Goal: Information Seeking & Learning: Find specific fact

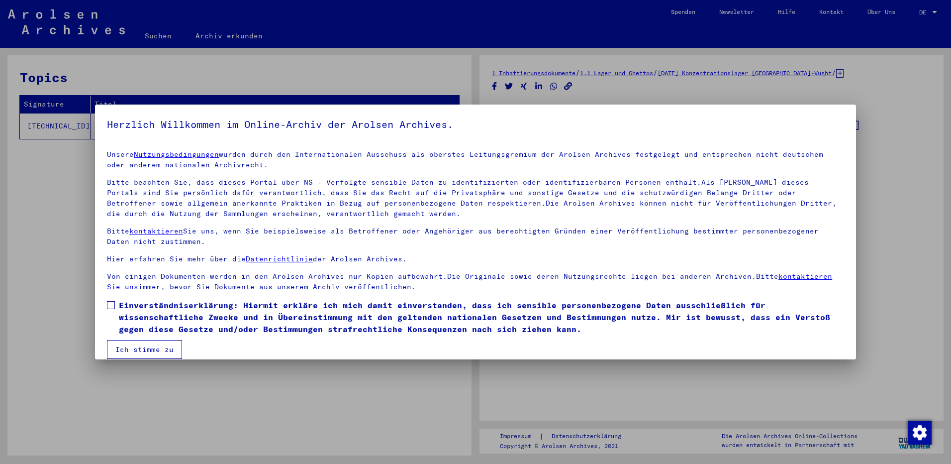
click at [112, 302] on span at bounding box center [111, 305] width 8 height 8
click at [135, 344] on button "Ich stimme zu" at bounding box center [144, 349] width 75 height 19
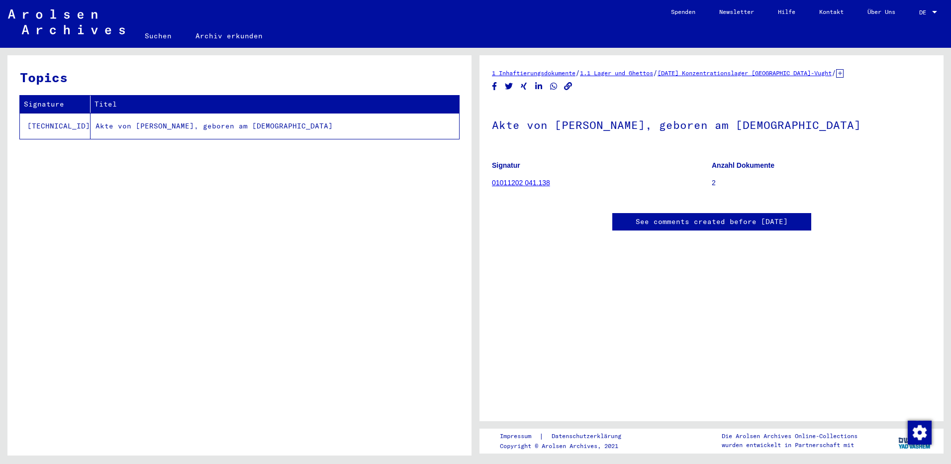
click at [191, 126] on td "Akte von [PERSON_NAME], geboren am [DEMOGRAPHIC_DATA]" at bounding box center [275, 126] width 369 height 26
click at [155, 125] on td "Akte von [PERSON_NAME], geboren am [DEMOGRAPHIC_DATA]" at bounding box center [275, 126] width 369 height 26
click at [195, 125] on td "Akte von [PERSON_NAME], geboren am [DEMOGRAPHIC_DATA]" at bounding box center [275, 126] width 369 height 26
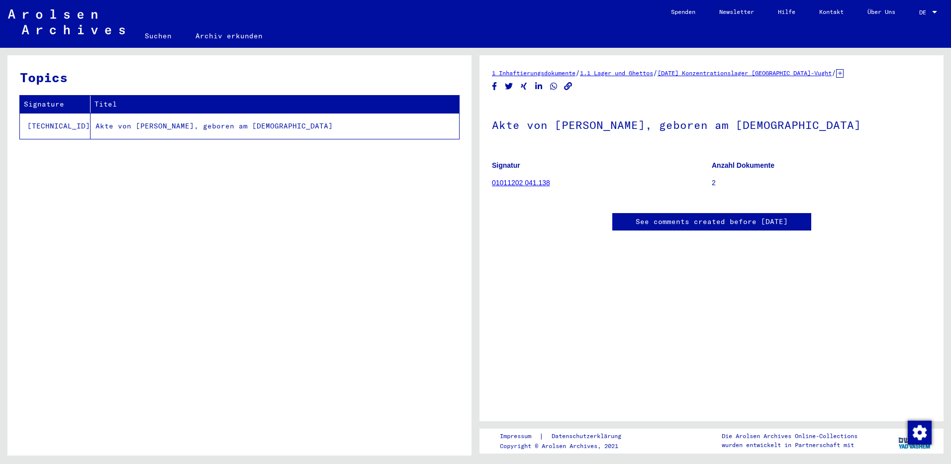
click at [565, 73] on link "1 Inhaftierungsdokumente" at bounding box center [534, 72] width 84 height 7
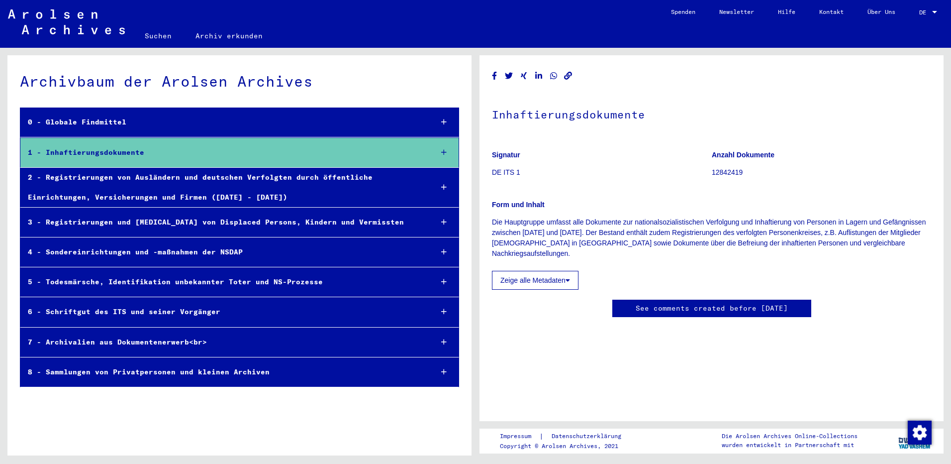
click at [444, 152] on icon at bounding box center [443, 152] width 5 height 7
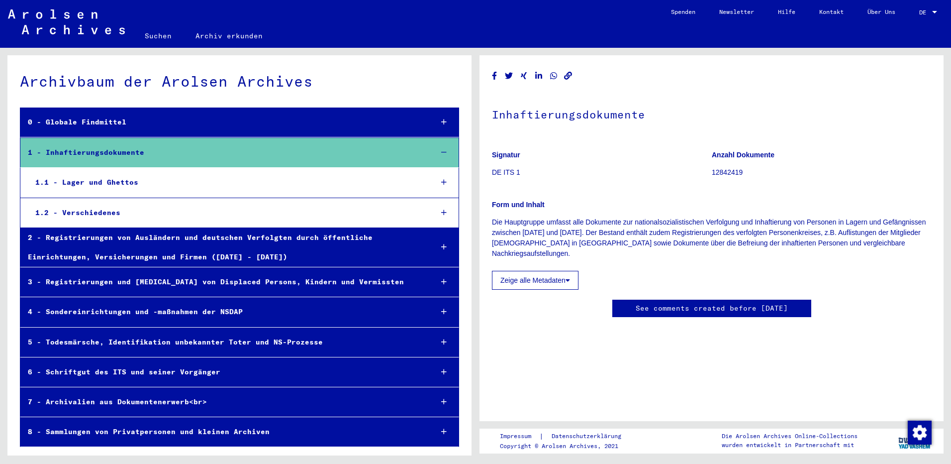
click at [105, 180] on div "1.1 - Lager und Ghettos" at bounding box center [226, 182] width 397 height 19
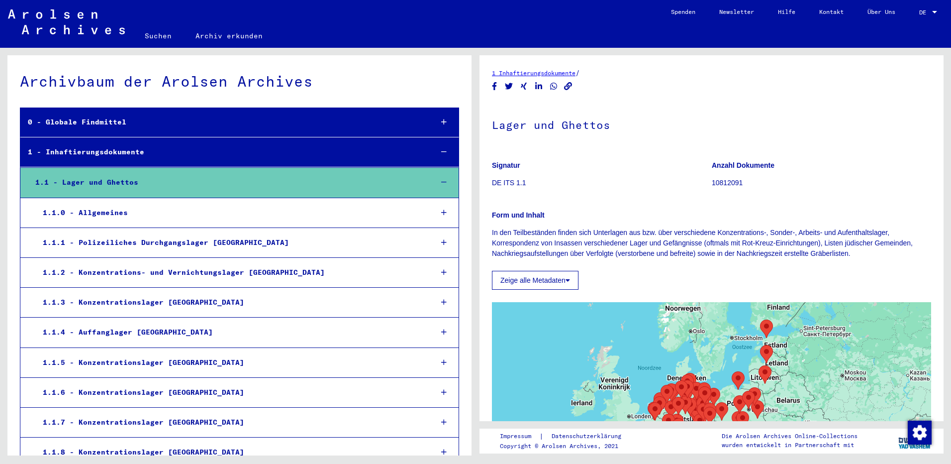
click at [112, 214] on div "1.1.0 - Allgemeines" at bounding box center [229, 212] width 389 height 19
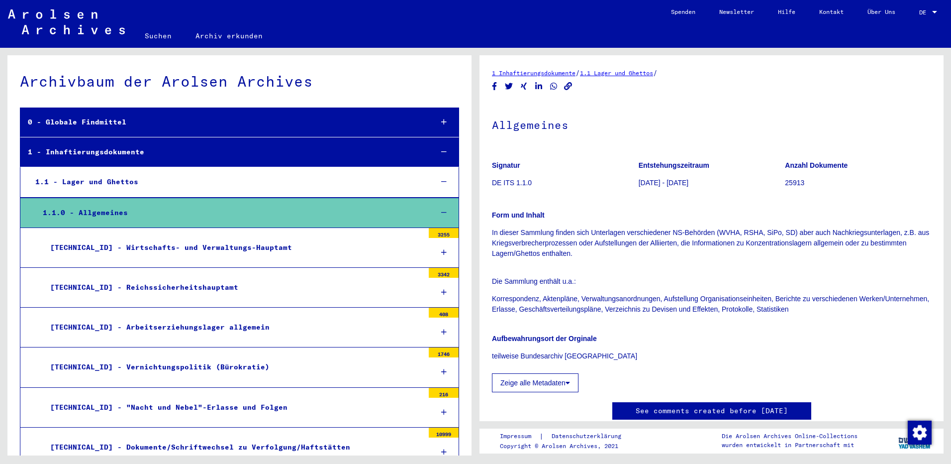
click at [122, 245] on div "[TECHNICAL_ID] - Wirtschafts- und Verwaltungs-Hauptamt" at bounding box center [233, 247] width 381 height 19
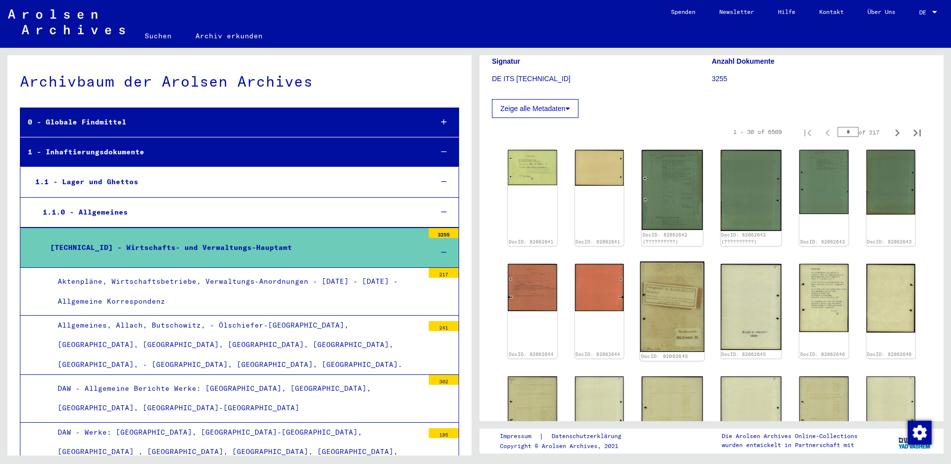
scroll to position [149, 0]
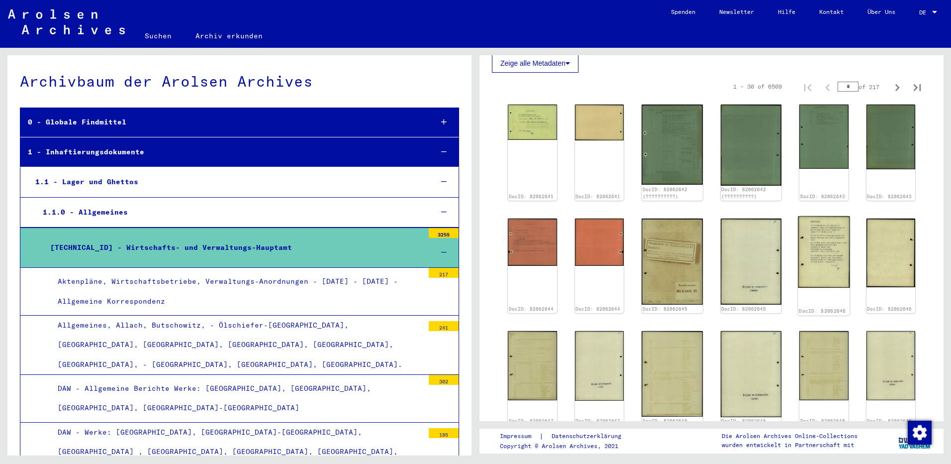
click at [819, 258] on img at bounding box center [823, 252] width 51 height 72
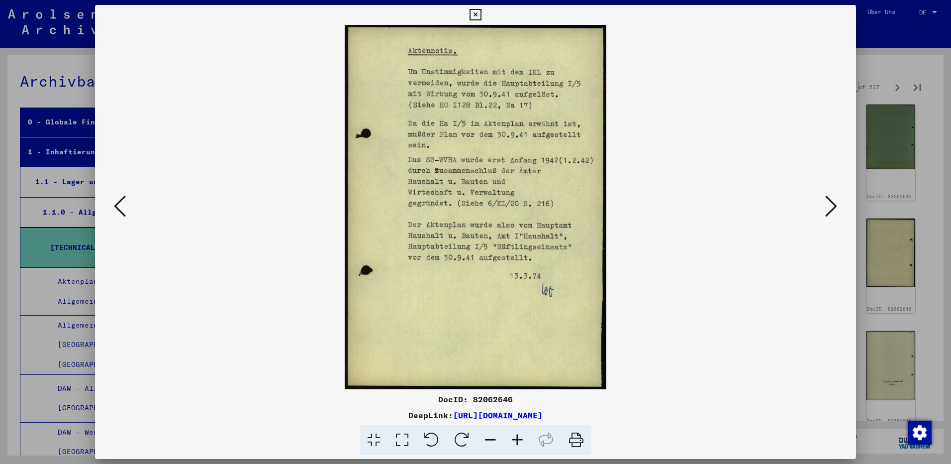
click at [116, 202] on icon at bounding box center [120, 206] width 12 height 24
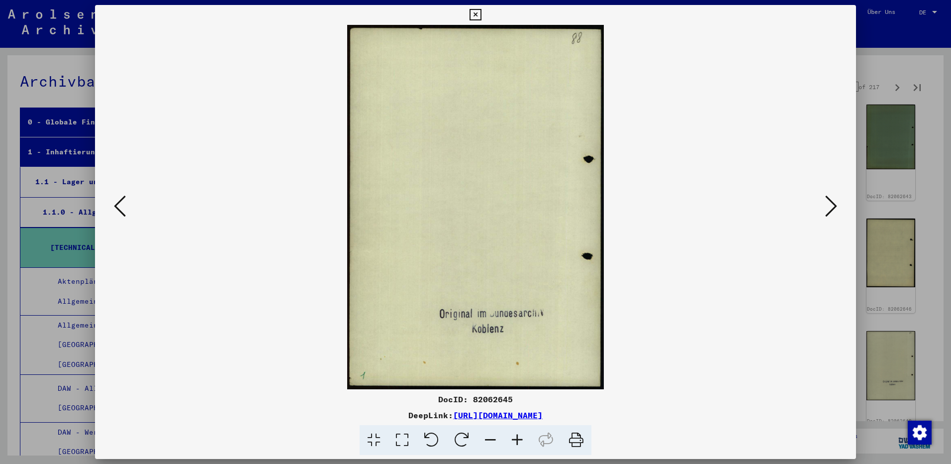
click at [116, 202] on icon at bounding box center [120, 206] width 12 height 24
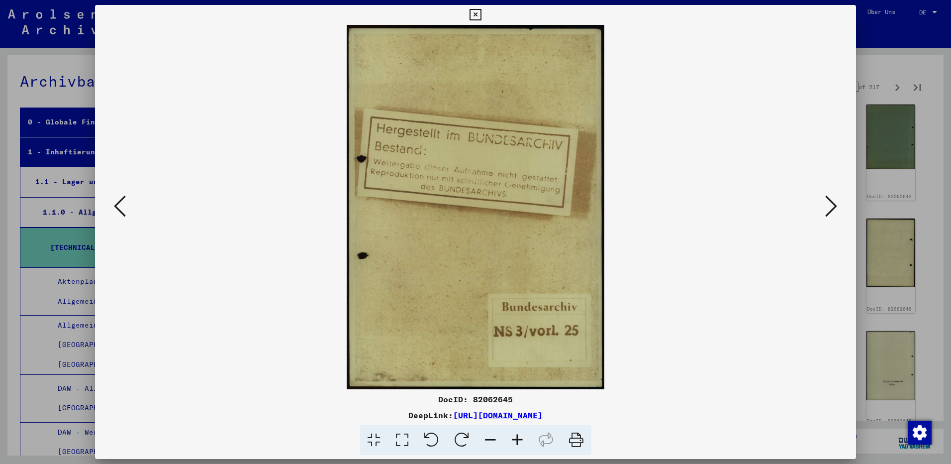
click at [116, 202] on icon at bounding box center [120, 206] width 12 height 24
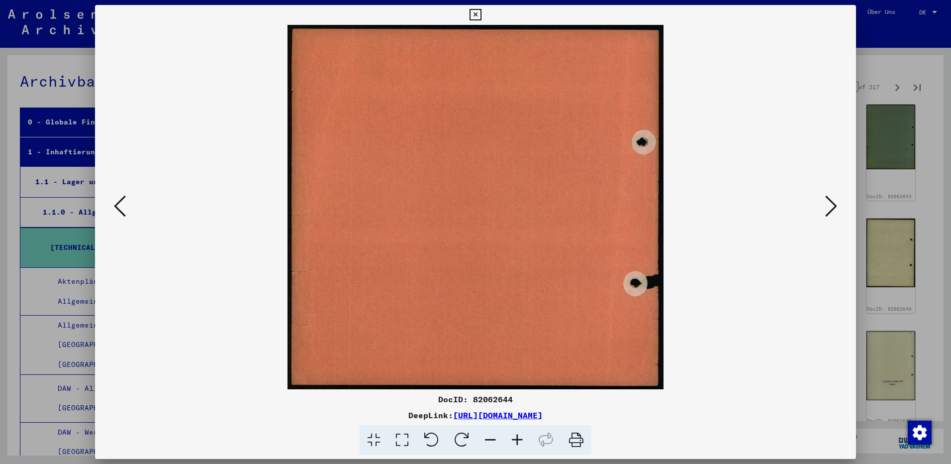
click at [116, 202] on icon at bounding box center [120, 206] width 12 height 24
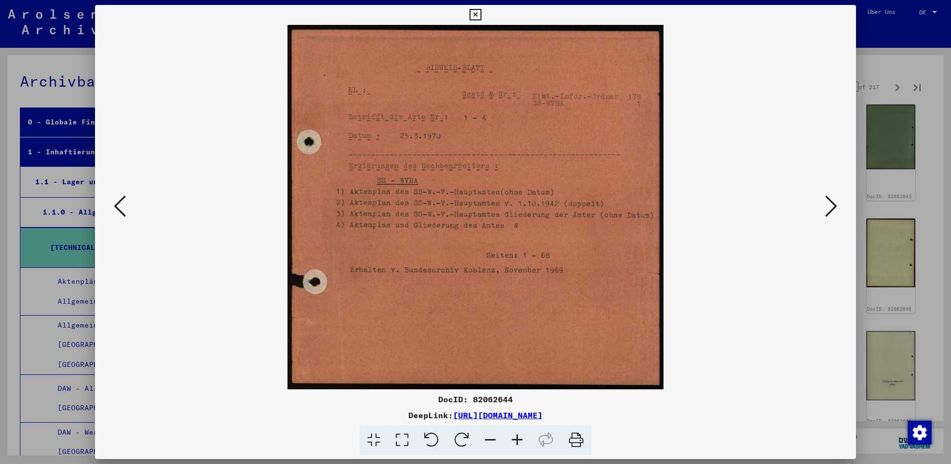
click at [116, 202] on icon at bounding box center [120, 206] width 12 height 24
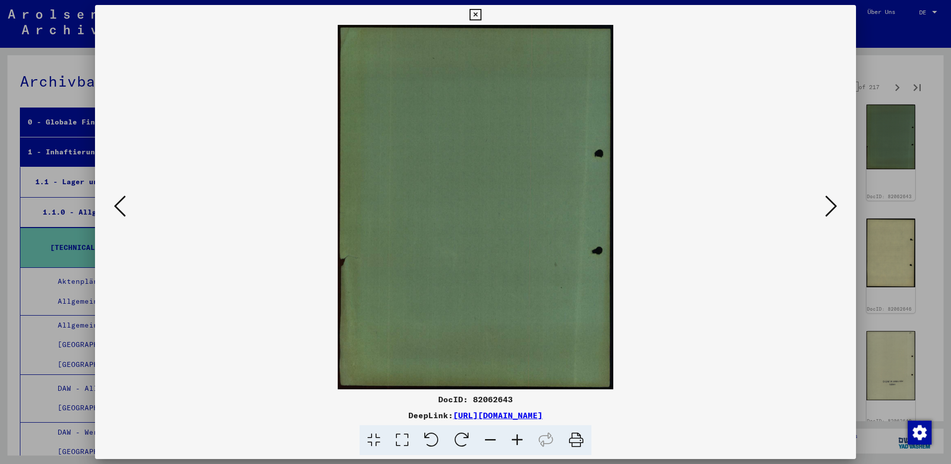
click at [116, 202] on icon at bounding box center [120, 206] width 12 height 24
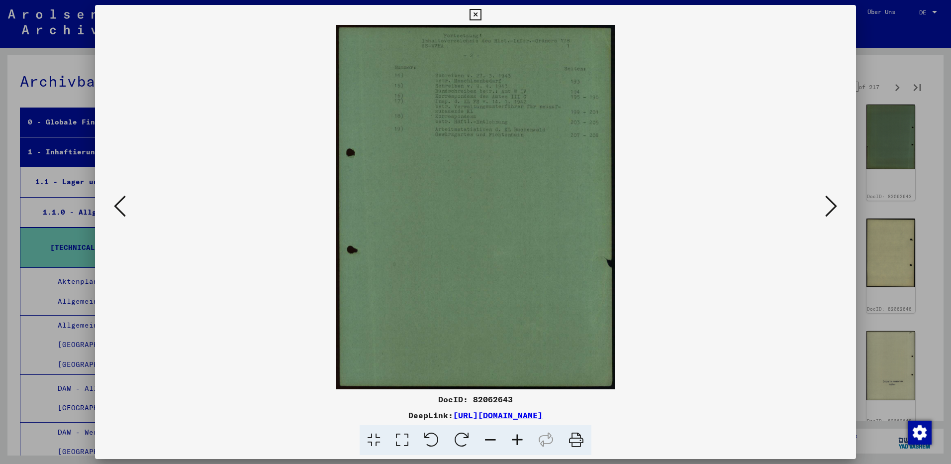
click at [116, 202] on icon at bounding box center [120, 206] width 12 height 24
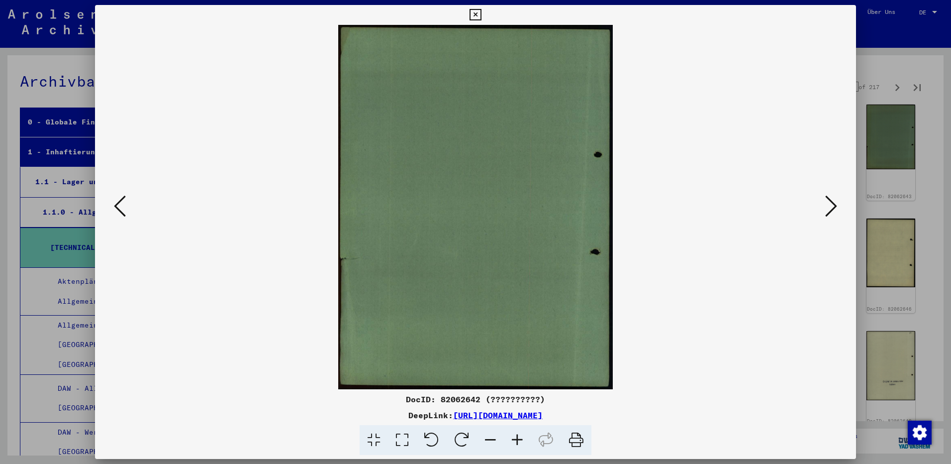
click at [116, 202] on icon at bounding box center [120, 206] width 12 height 24
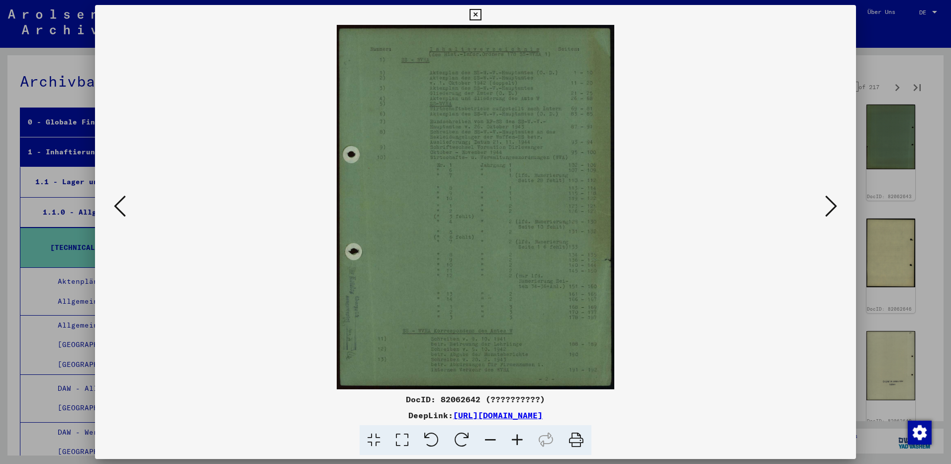
click at [920, 202] on div at bounding box center [475, 232] width 951 height 464
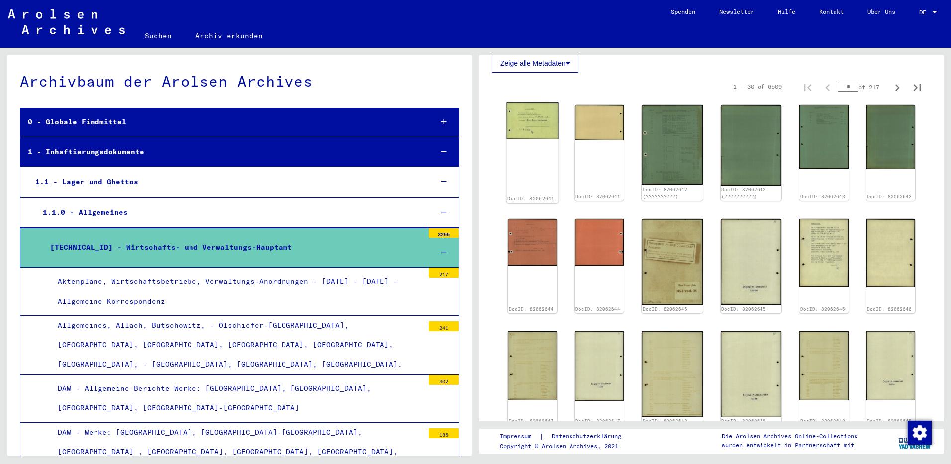
click at [535, 125] on img at bounding box center [532, 120] width 51 height 37
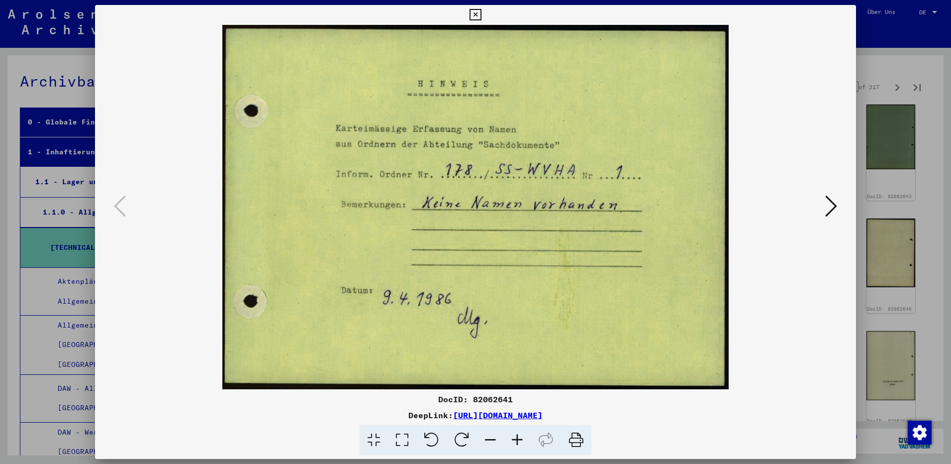
click at [835, 205] on icon at bounding box center [831, 206] width 12 height 24
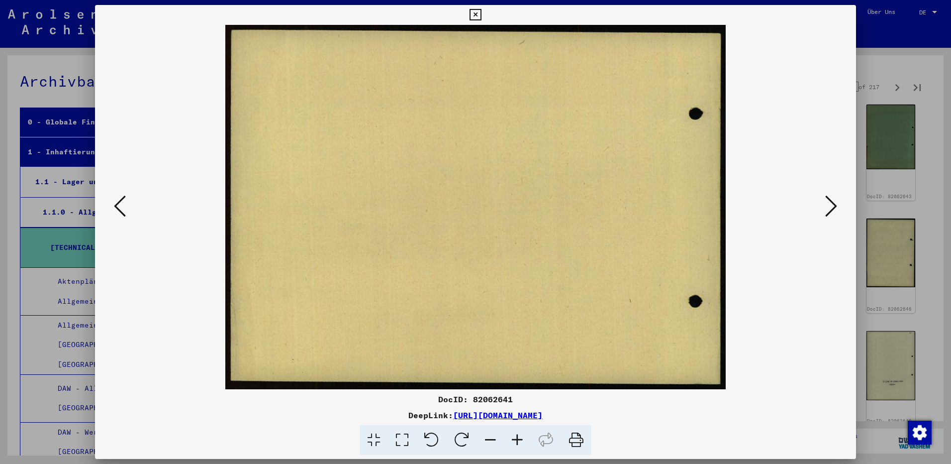
click at [835, 205] on icon at bounding box center [831, 206] width 12 height 24
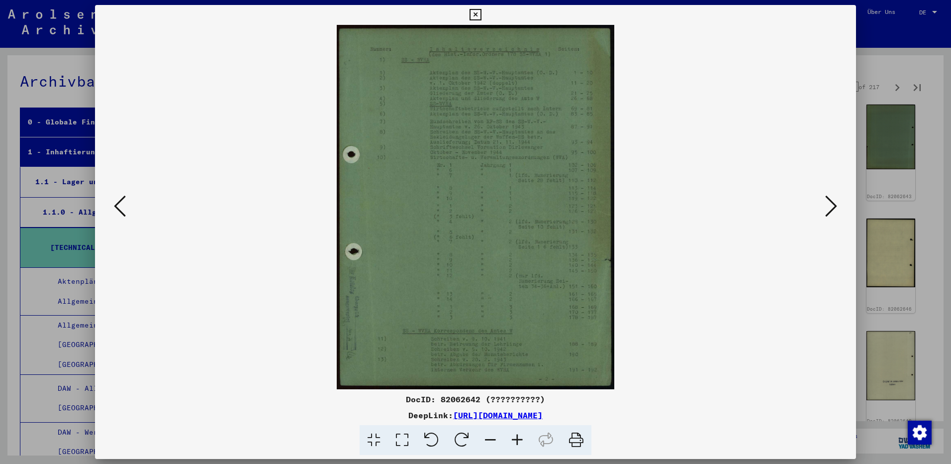
click at [835, 205] on icon at bounding box center [831, 206] width 12 height 24
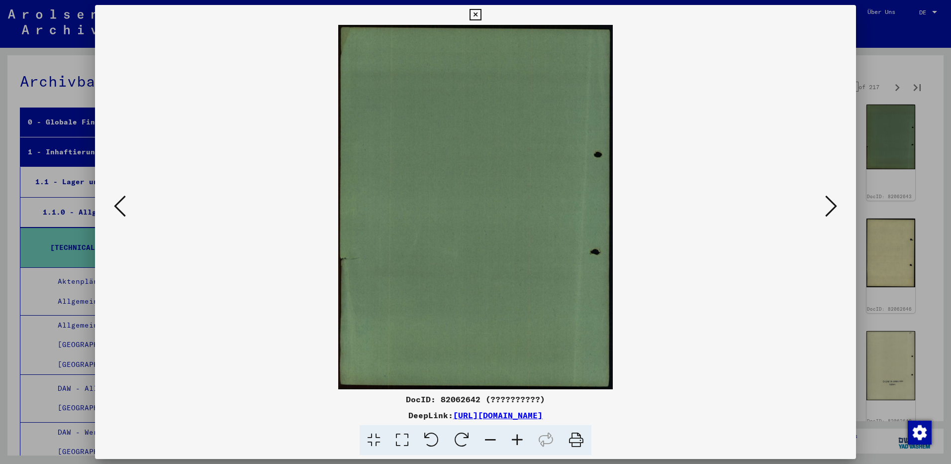
click at [835, 205] on icon at bounding box center [831, 206] width 12 height 24
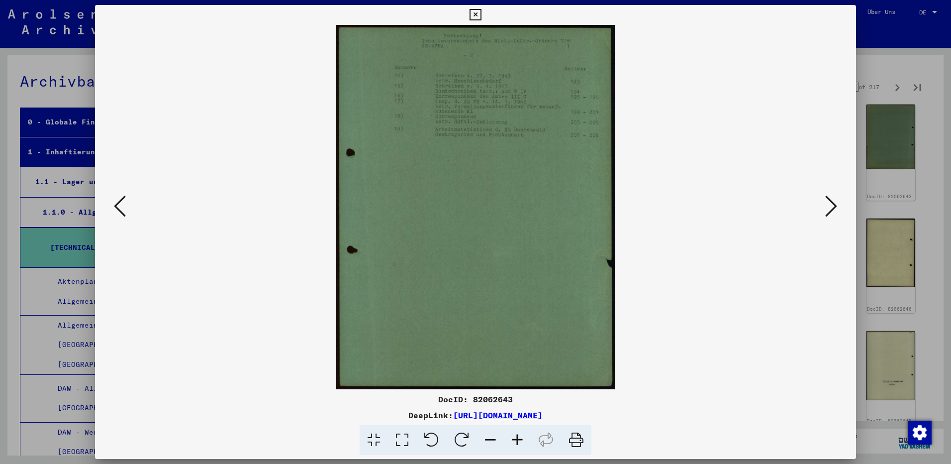
click at [835, 205] on icon at bounding box center [831, 206] width 12 height 24
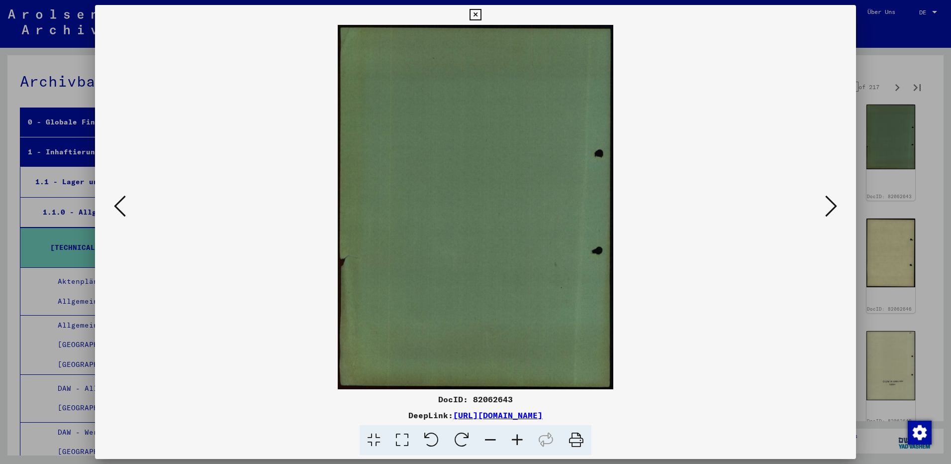
click at [835, 205] on icon at bounding box center [831, 206] width 12 height 24
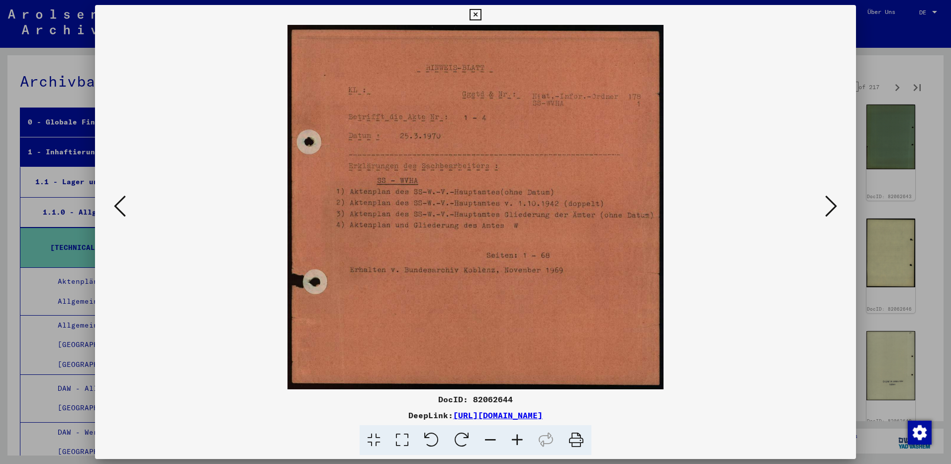
click at [835, 205] on icon at bounding box center [831, 206] width 12 height 24
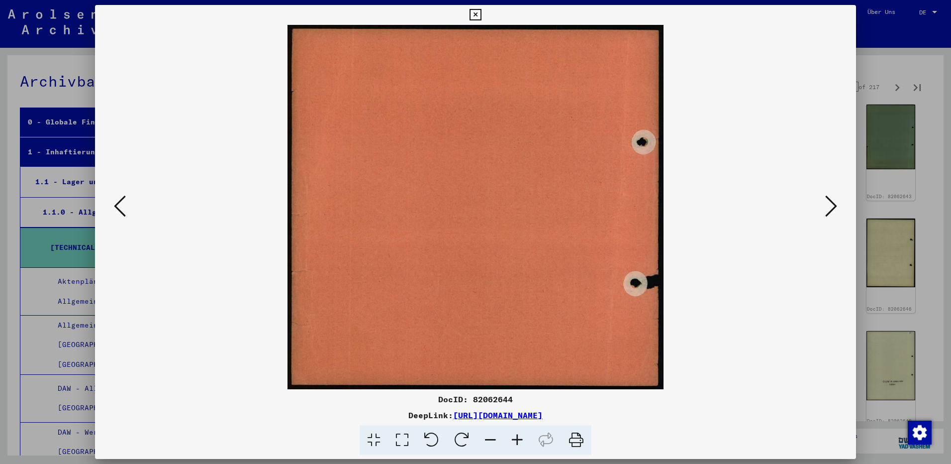
click at [835, 205] on icon at bounding box center [831, 206] width 12 height 24
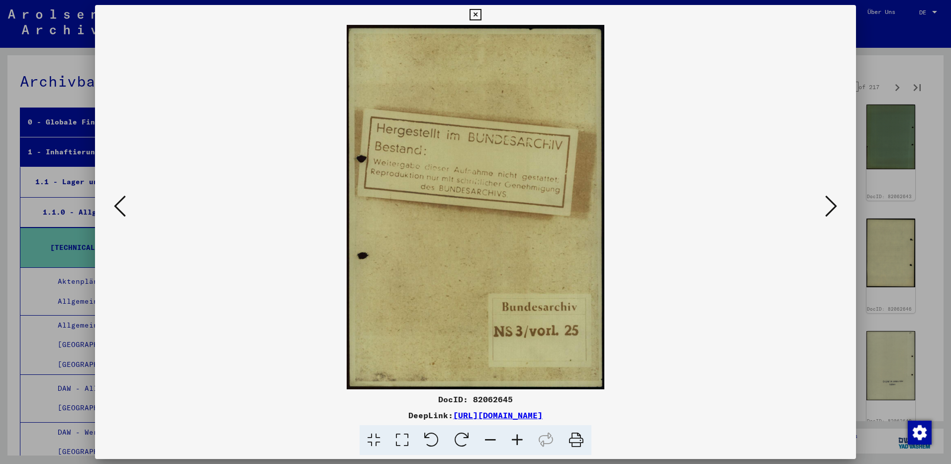
click at [835, 205] on icon at bounding box center [831, 206] width 12 height 24
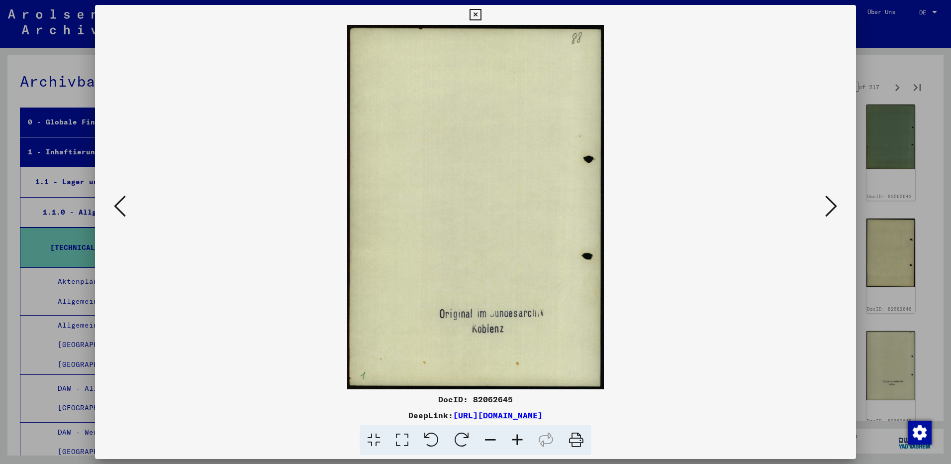
click at [835, 205] on icon at bounding box center [831, 206] width 12 height 24
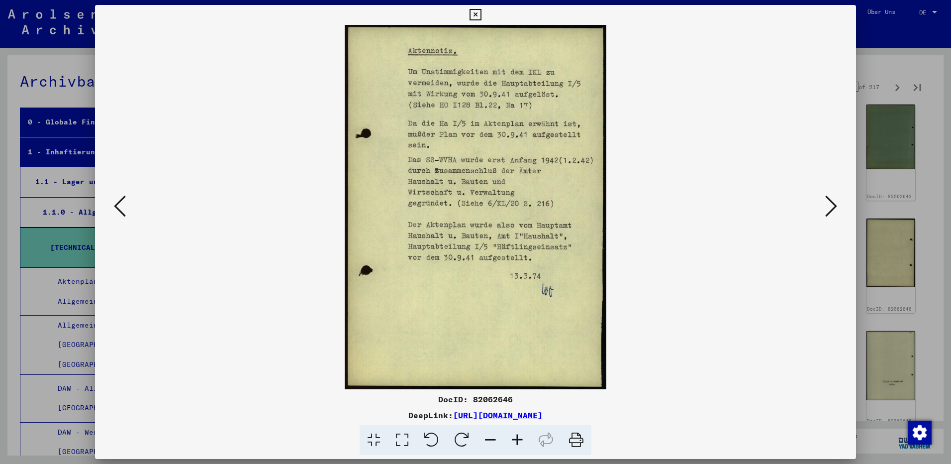
click at [836, 201] on icon at bounding box center [831, 206] width 12 height 24
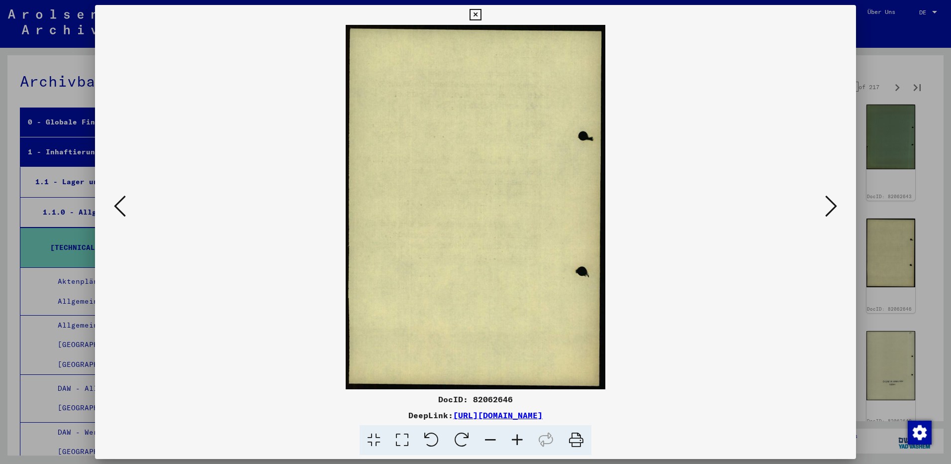
click at [836, 201] on icon at bounding box center [831, 206] width 12 height 24
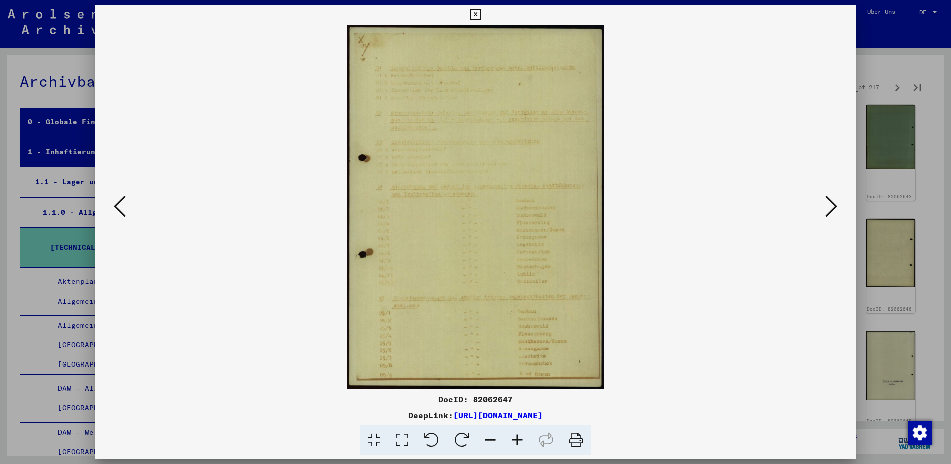
click at [836, 201] on icon at bounding box center [831, 206] width 12 height 24
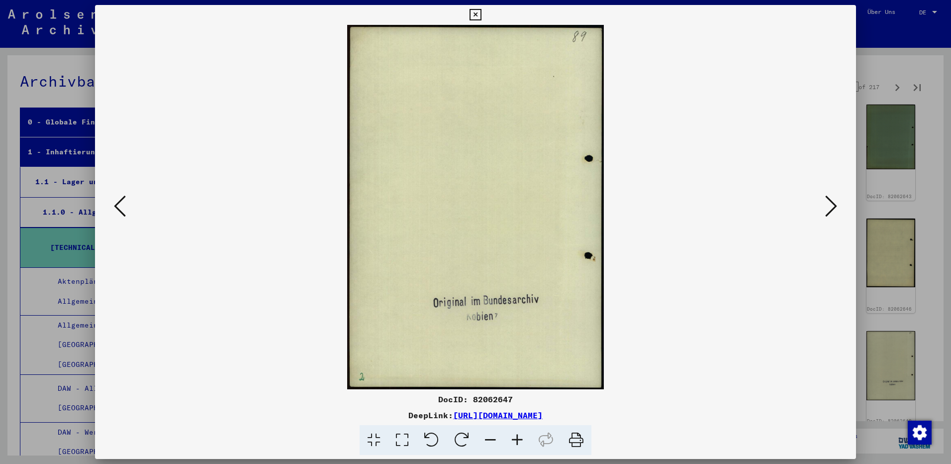
click at [836, 201] on icon at bounding box center [831, 206] width 12 height 24
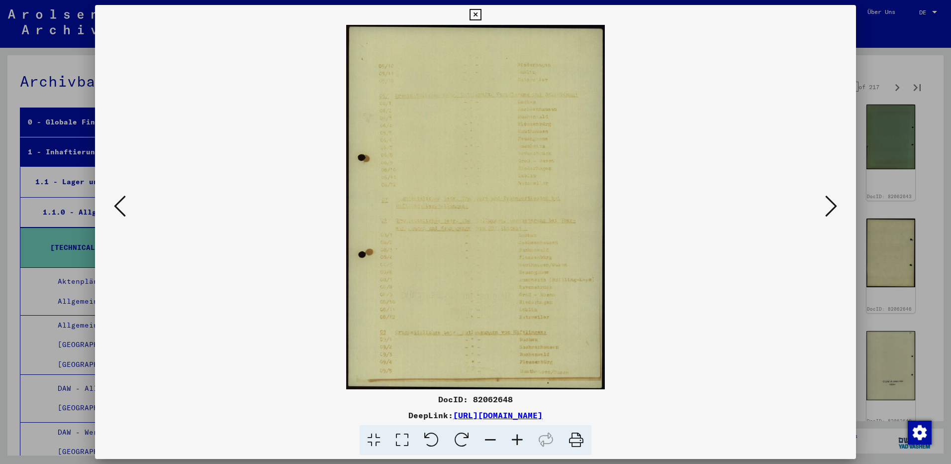
click at [836, 201] on icon at bounding box center [831, 206] width 12 height 24
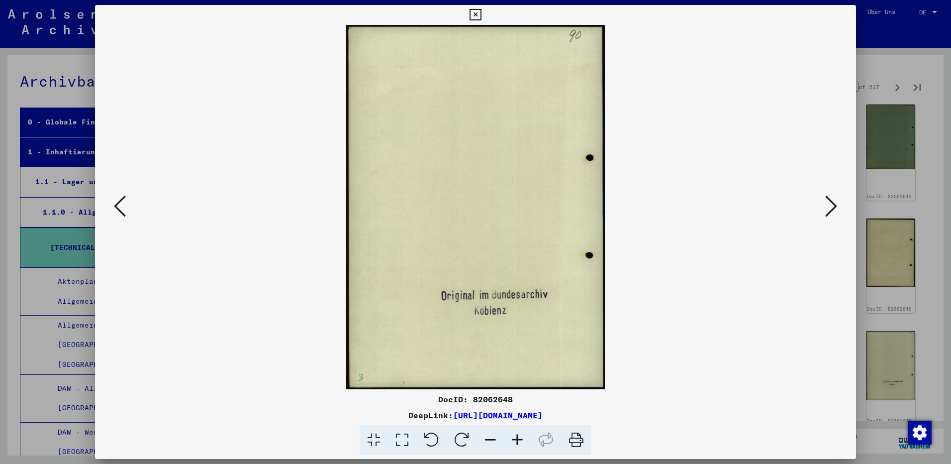
click at [836, 201] on icon at bounding box center [831, 206] width 12 height 24
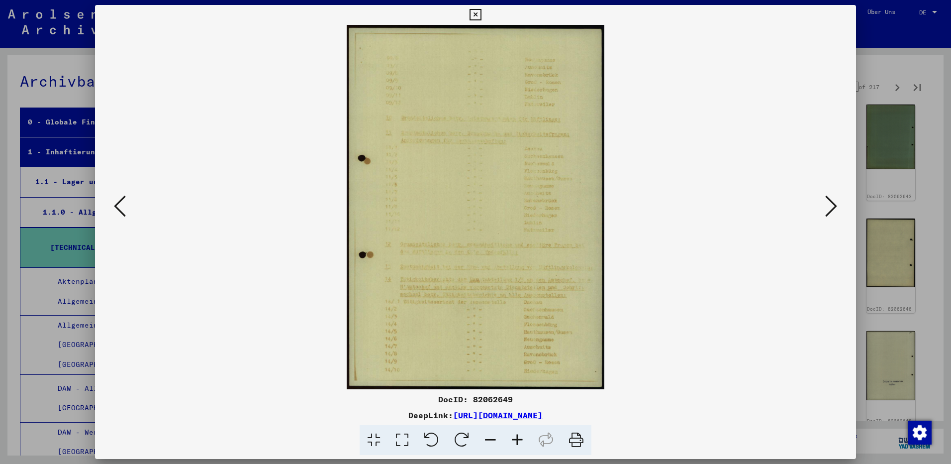
click at [836, 201] on icon at bounding box center [831, 206] width 12 height 24
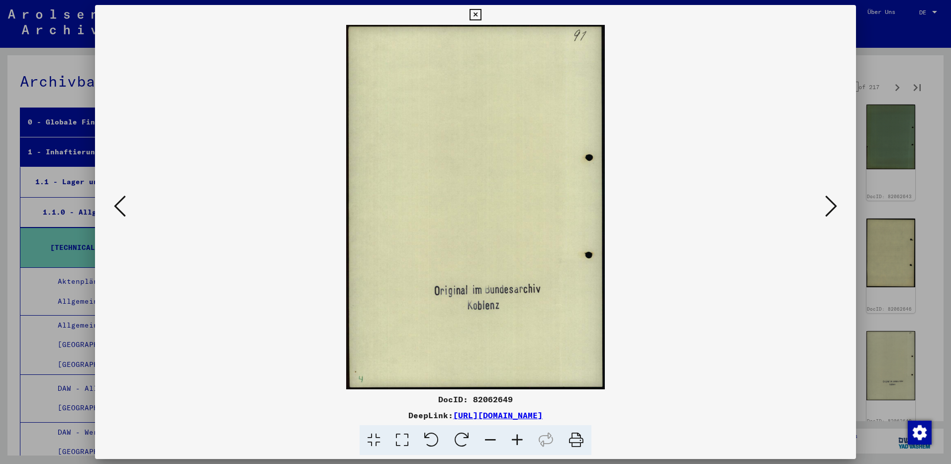
click at [836, 201] on icon at bounding box center [831, 206] width 12 height 24
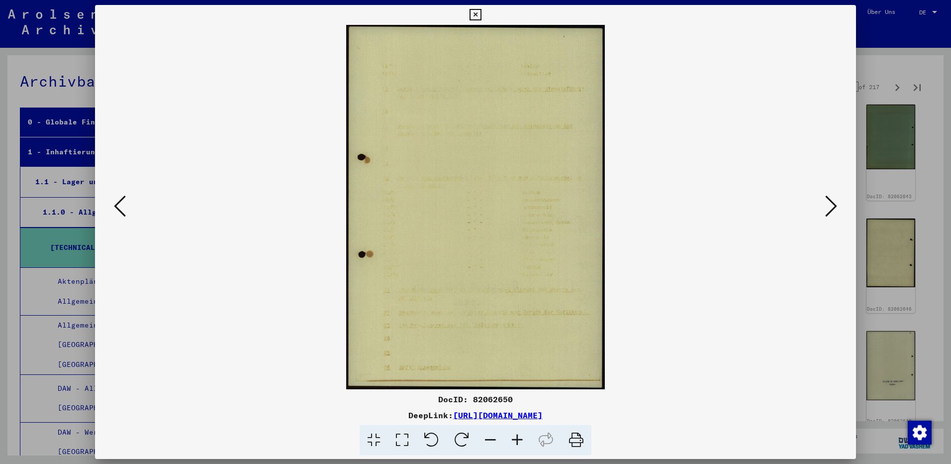
click at [836, 201] on icon at bounding box center [831, 206] width 12 height 24
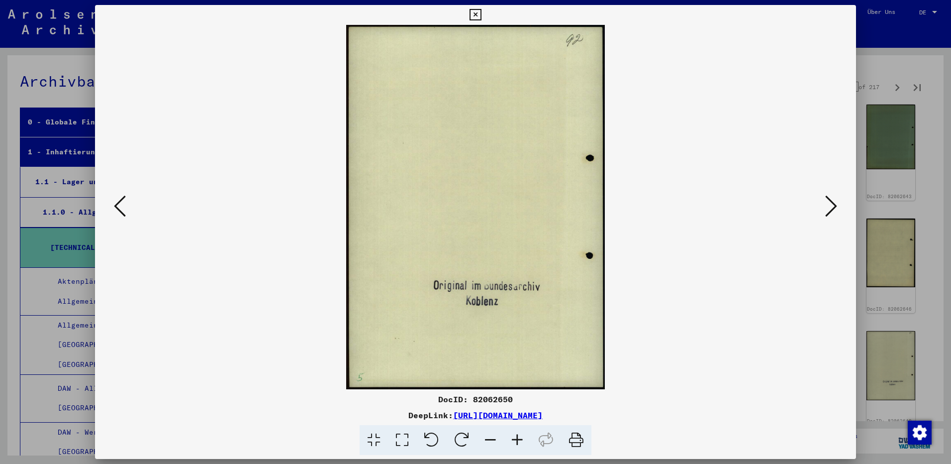
click at [836, 201] on icon at bounding box center [831, 206] width 12 height 24
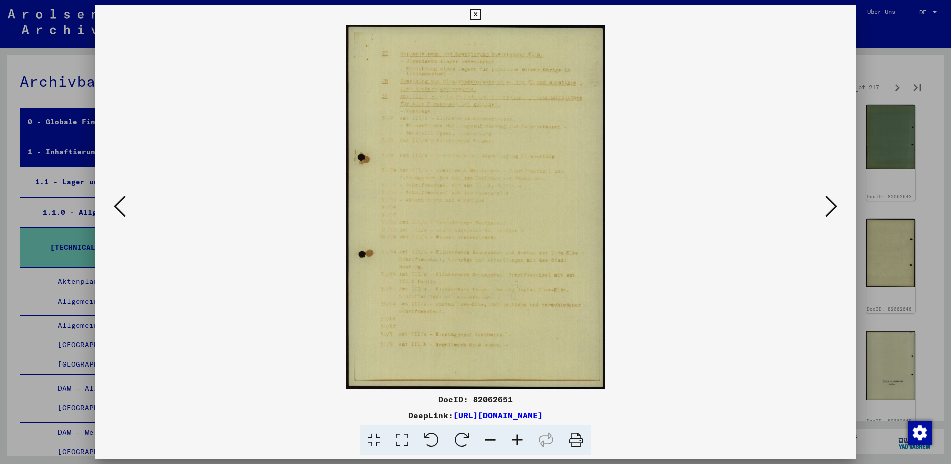
click at [836, 201] on icon at bounding box center [831, 206] width 12 height 24
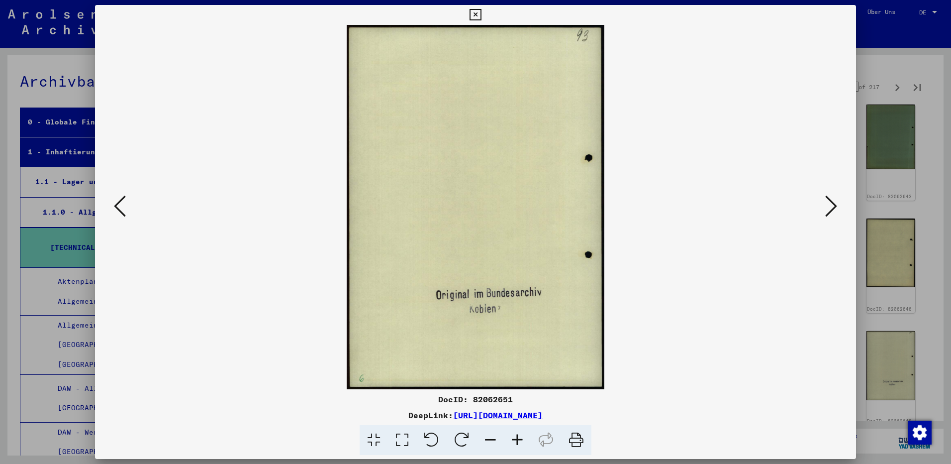
click at [836, 201] on icon at bounding box center [831, 206] width 12 height 24
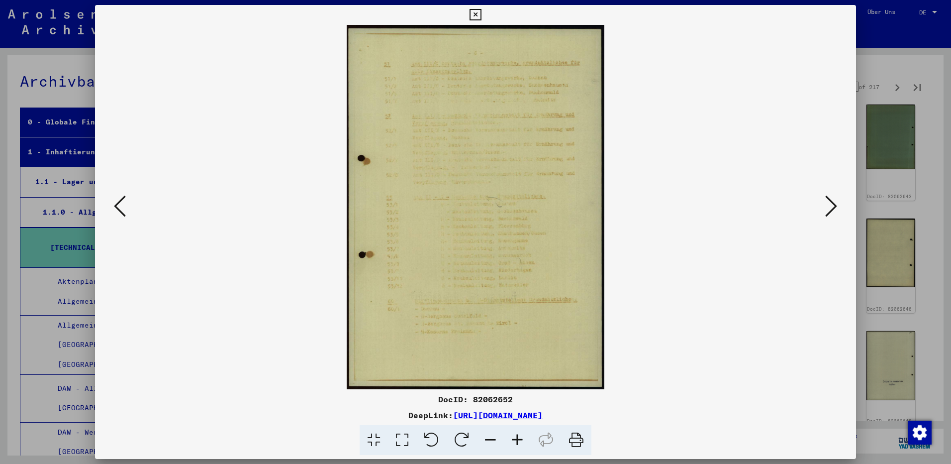
click at [836, 201] on icon at bounding box center [831, 206] width 12 height 24
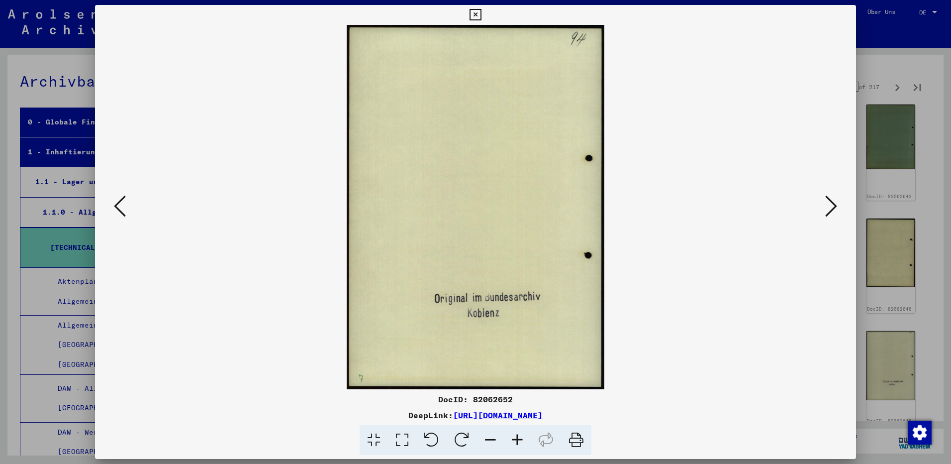
click at [921, 226] on div at bounding box center [475, 232] width 951 height 464
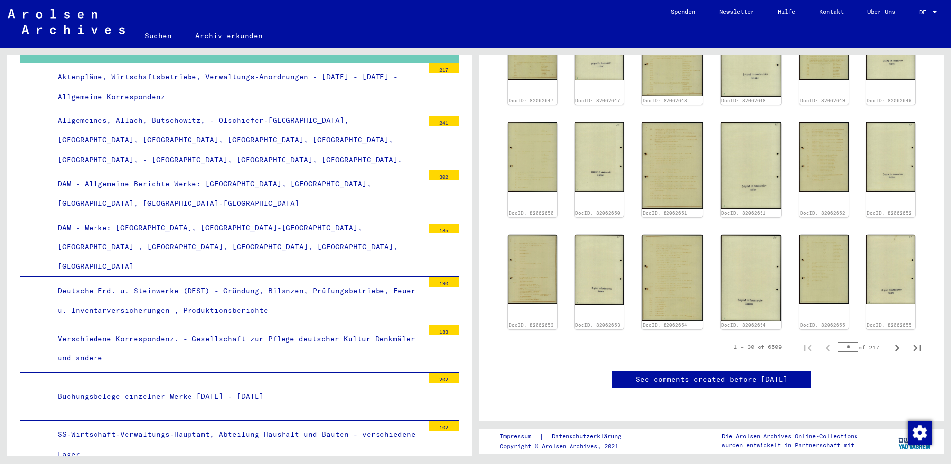
scroll to position [249, 0]
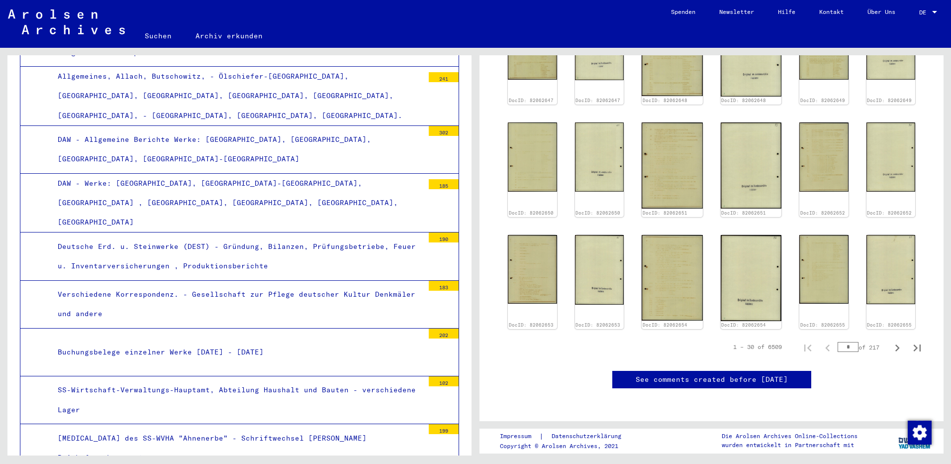
click at [176, 342] on div "Buchungsbelege einzelner Werke [DATE] - [DATE]" at bounding box center [237, 351] width 374 height 19
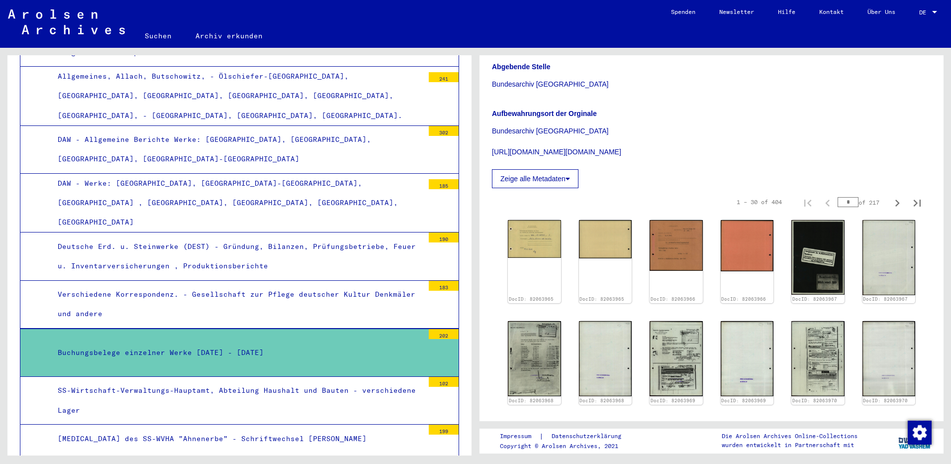
scroll to position [199, 0]
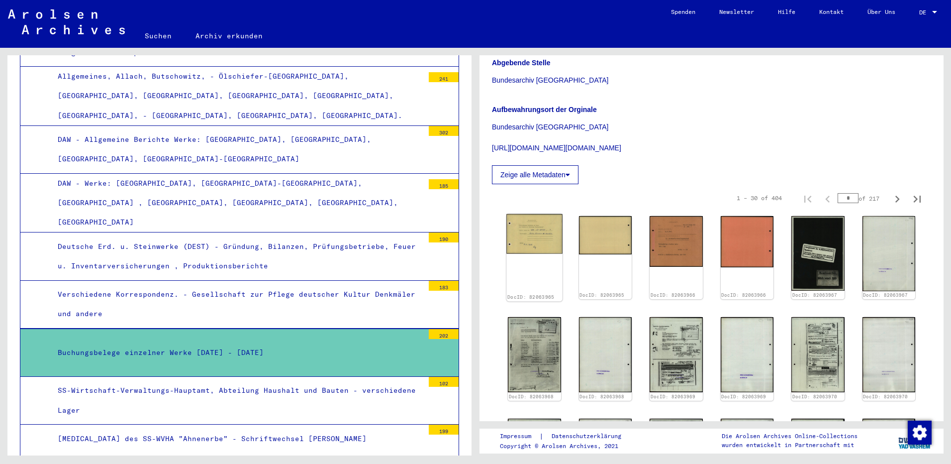
click at [537, 243] on img at bounding box center [534, 234] width 56 height 40
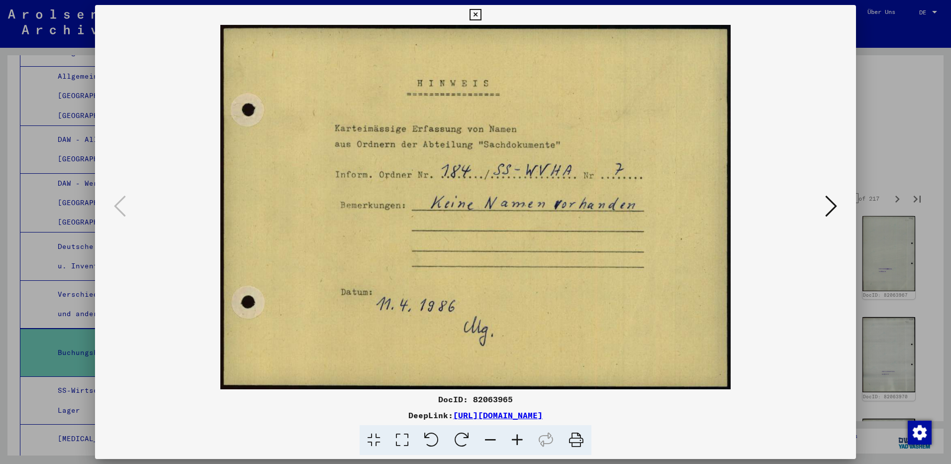
click at [889, 135] on div at bounding box center [475, 232] width 951 height 464
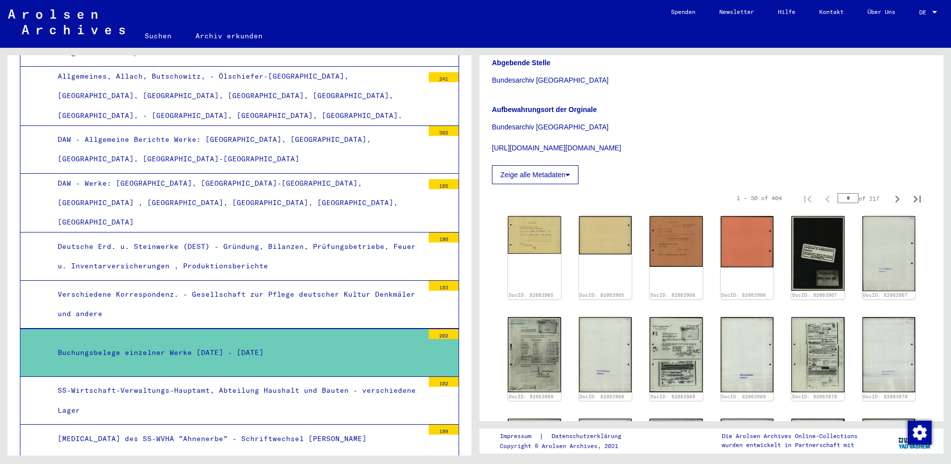
click at [175, 381] on div "SS-Wirtschaft-Verwaltungs-Hauptamt, Abteilung Haushalt und Bauten - verschieden…" at bounding box center [237, 400] width 374 height 39
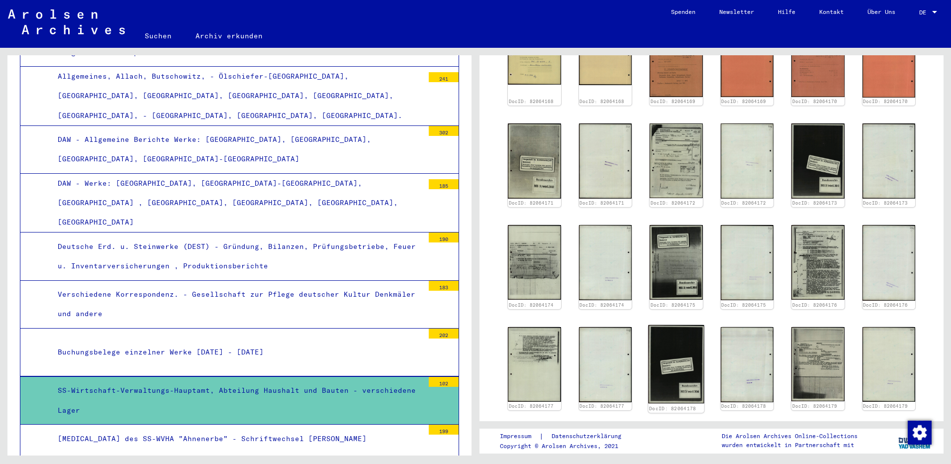
scroll to position [348, 0]
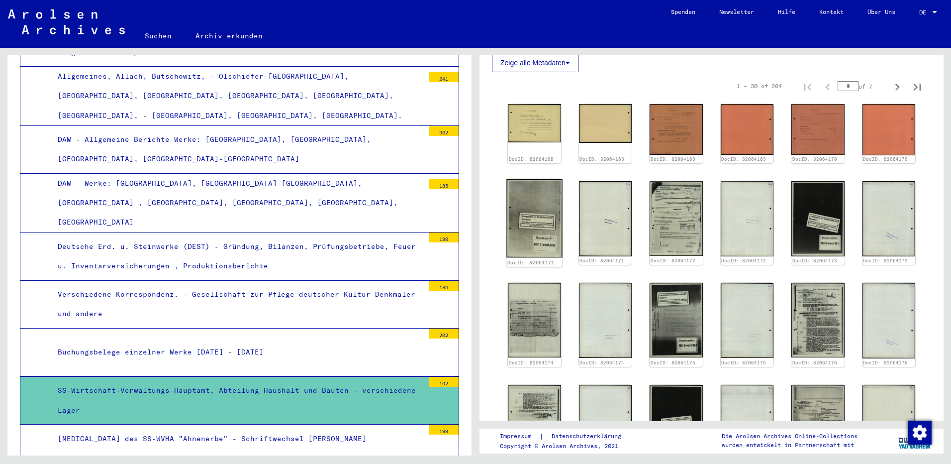
click at [542, 223] on img at bounding box center [534, 218] width 56 height 79
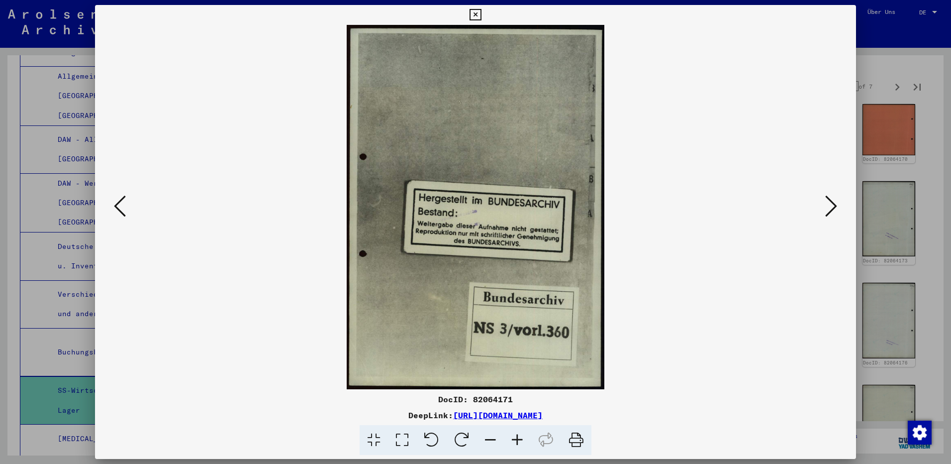
click at [923, 165] on div at bounding box center [475, 232] width 951 height 464
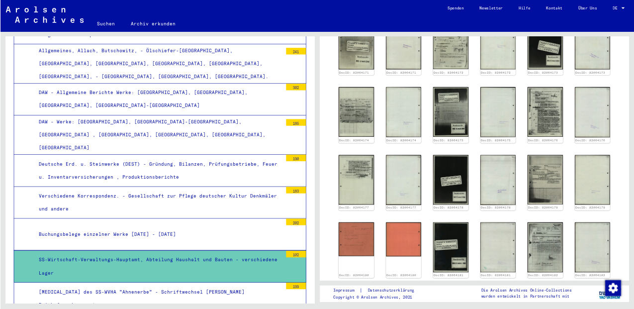
scroll to position [547, 0]
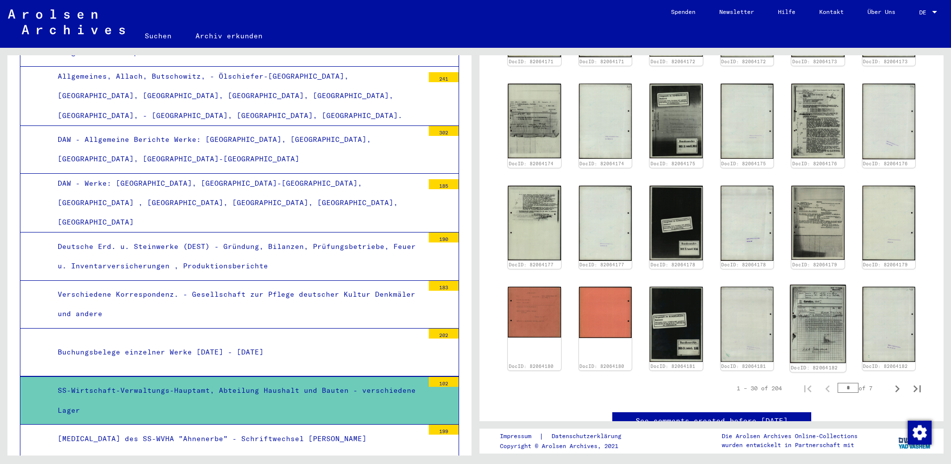
click at [823, 313] on img at bounding box center [818, 324] width 56 height 79
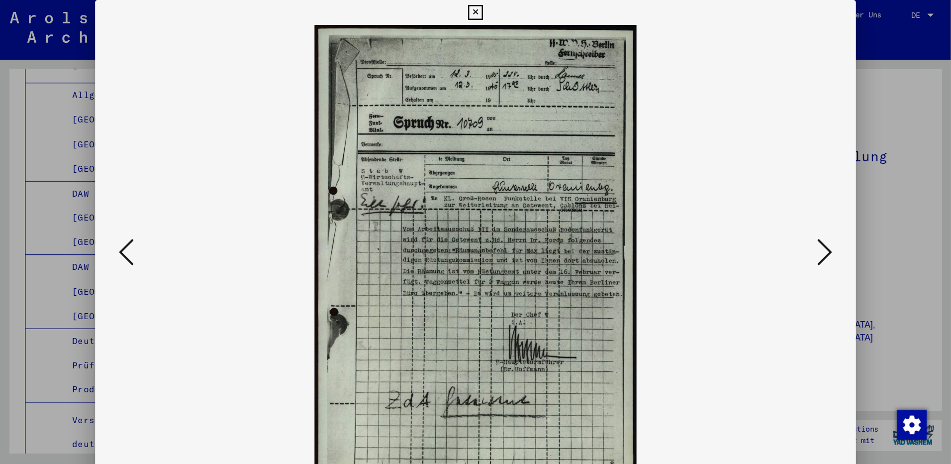
scroll to position [248, 0]
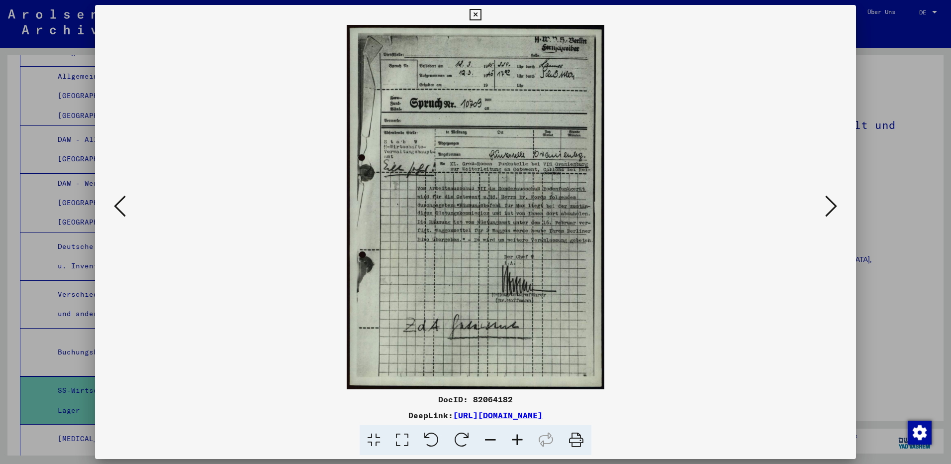
click at [899, 194] on div at bounding box center [475, 232] width 951 height 464
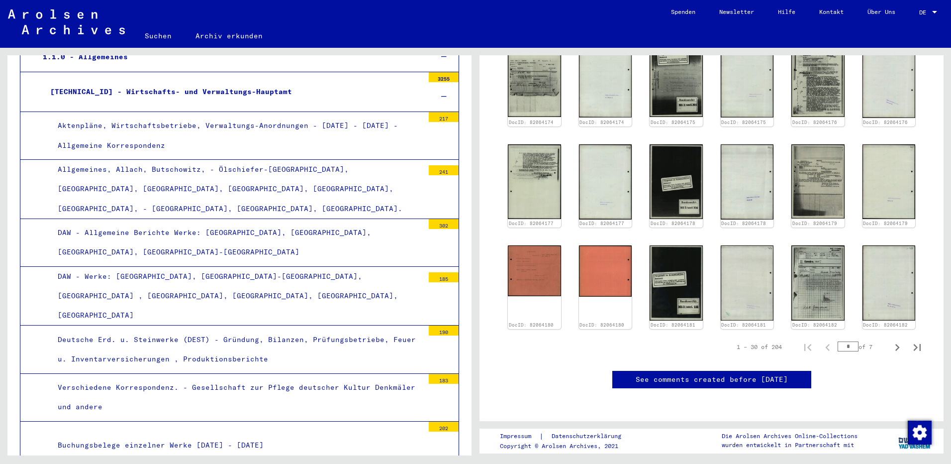
scroll to position [0, 0]
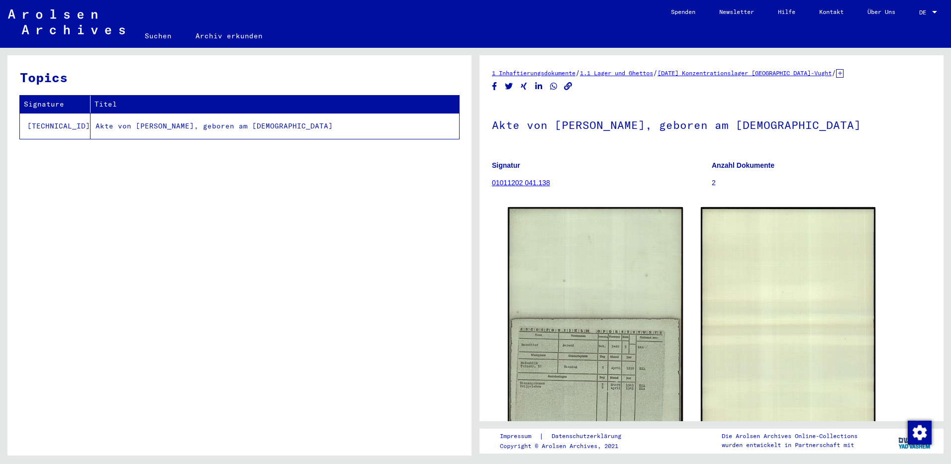
click at [537, 183] on link "01011202 041.138" at bounding box center [521, 183] width 58 height 8
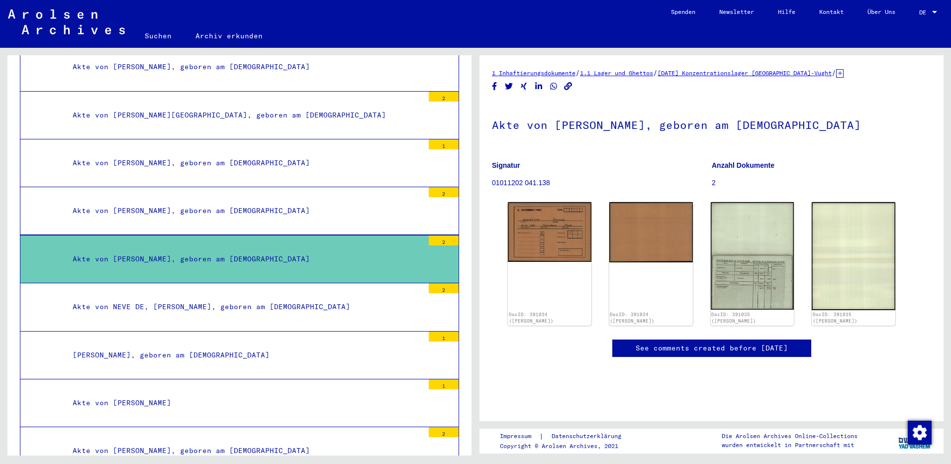
click at [156, 34] on link "Suchen" at bounding box center [158, 36] width 51 height 24
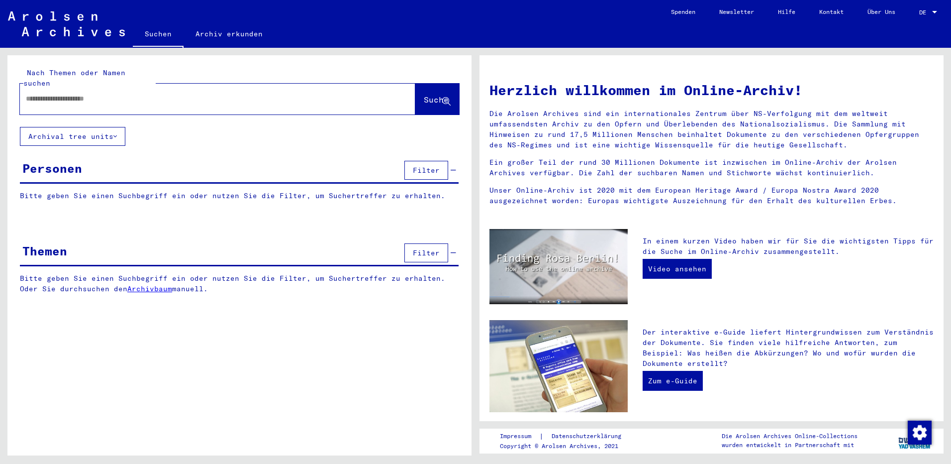
click at [425, 166] on span "Filter" at bounding box center [426, 170] width 27 height 9
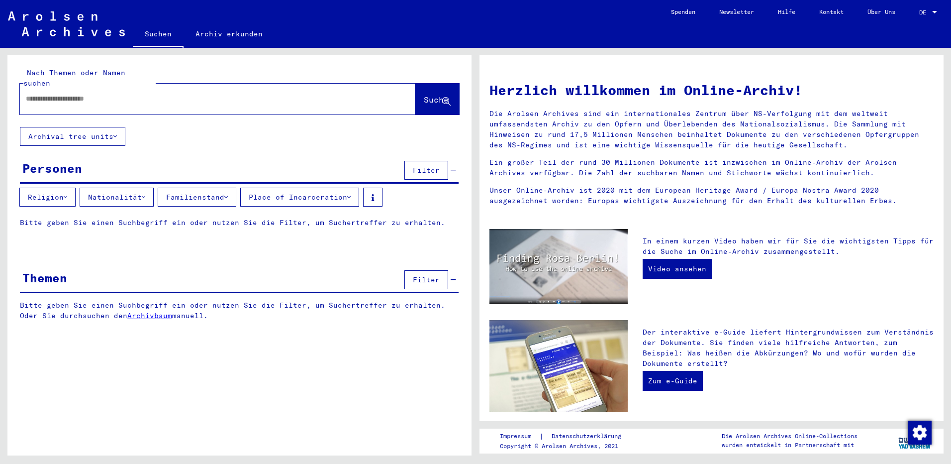
click at [121, 94] on input "text" at bounding box center [206, 99] width 360 height 10
type input "**********"
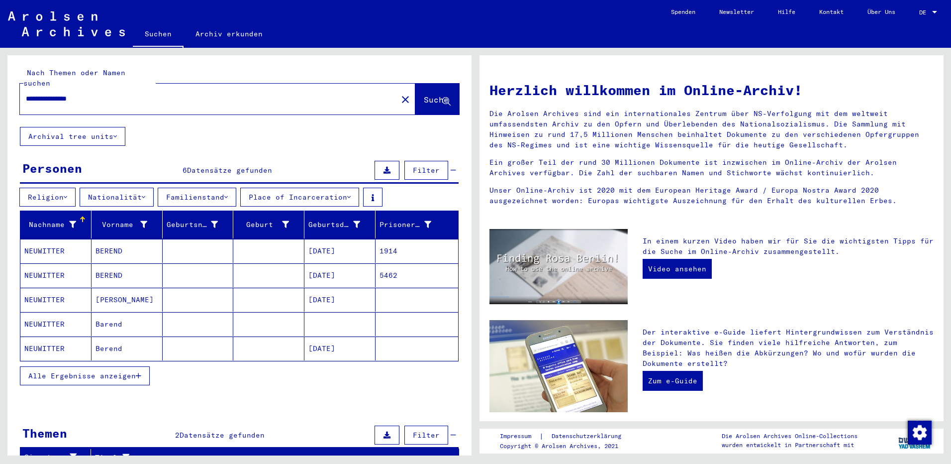
click at [386, 242] on mat-cell "1914" at bounding box center [417, 251] width 83 height 24
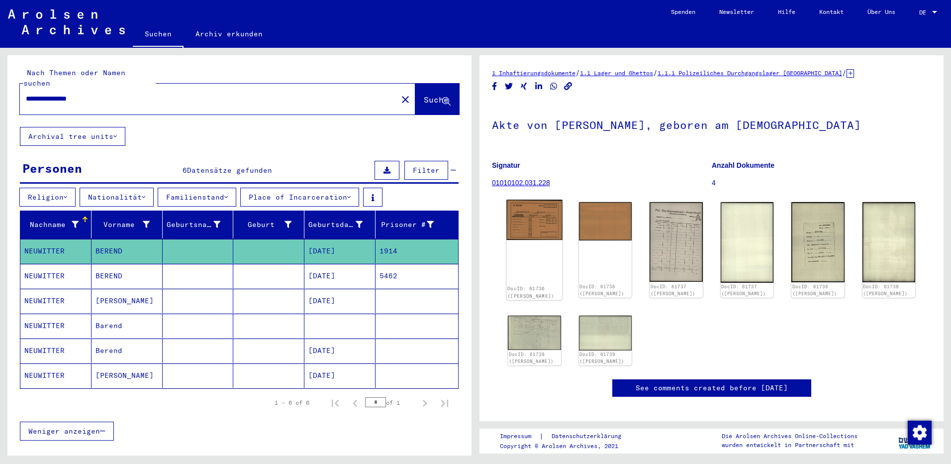
click at [529, 223] on img at bounding box center [534, 219] width 56 height 40
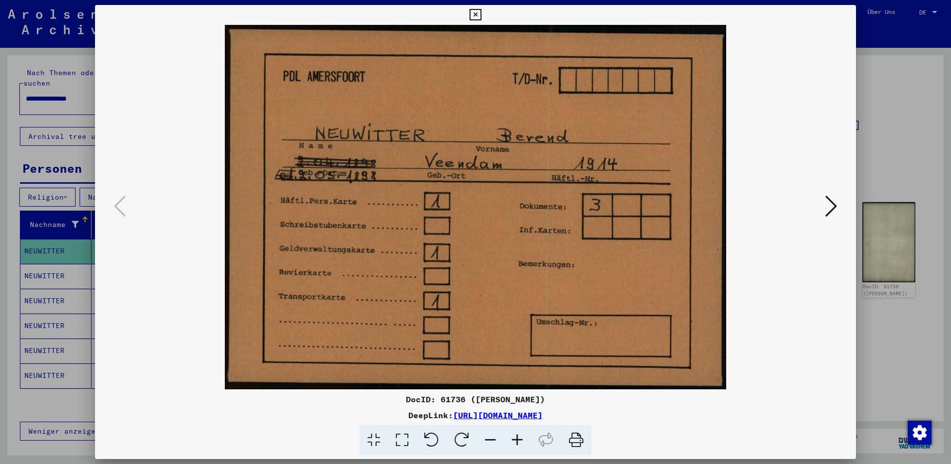
click at [893, 139] on div at bounding box center [475, 232] width 951 height 464
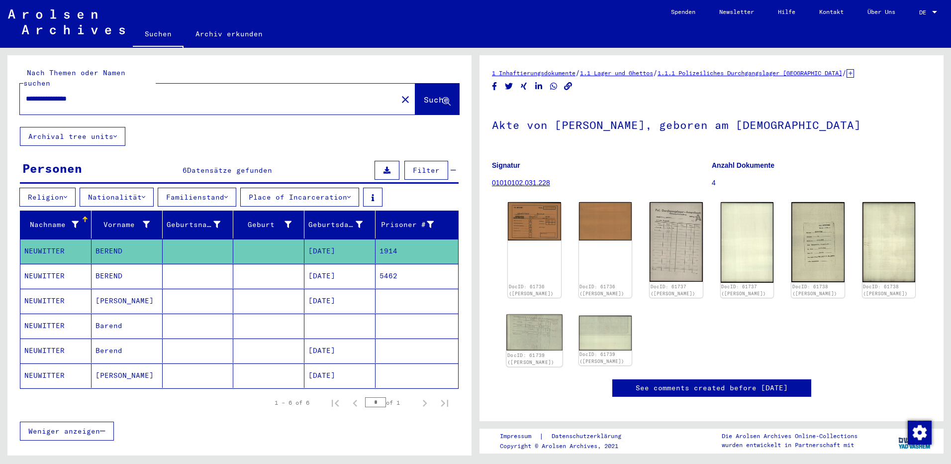
click at [537, 335] on img at bounding box center [534, 332] width 56 height 36
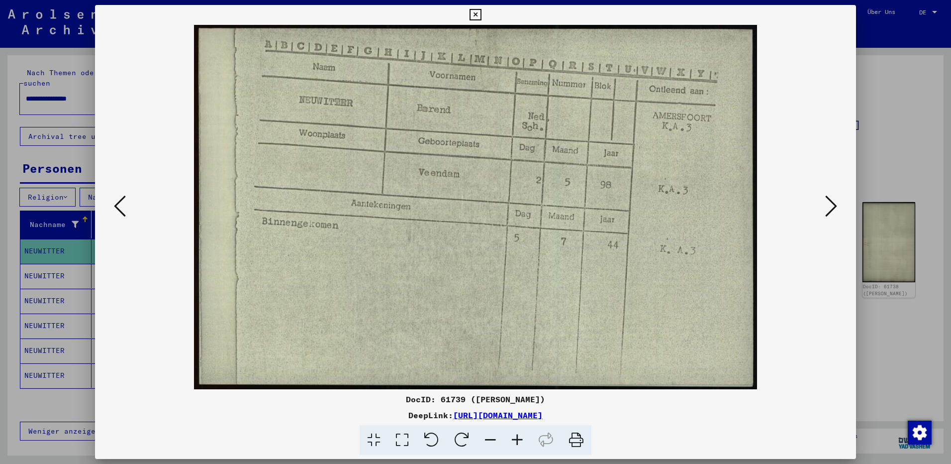
click at [904, 129] on div at bounding box center [475, 232] width 951 height 464
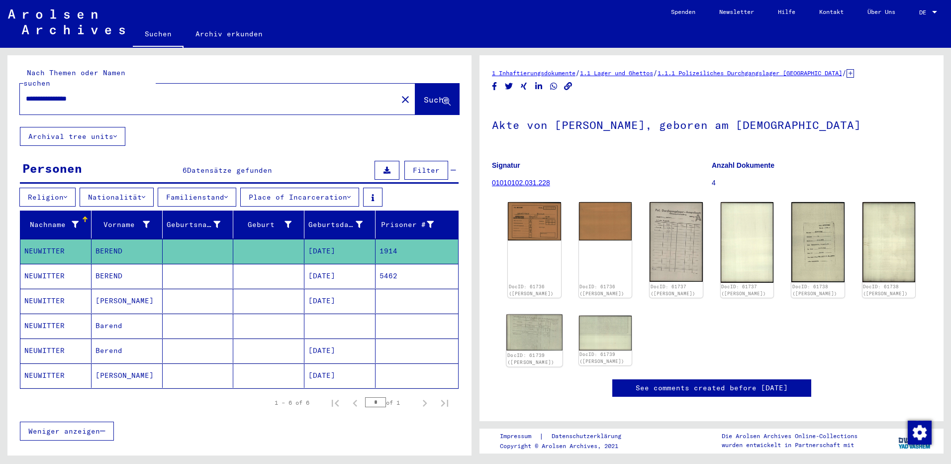
click at [537, 326] on img at bounding box center [534, 332] width 56 height 36
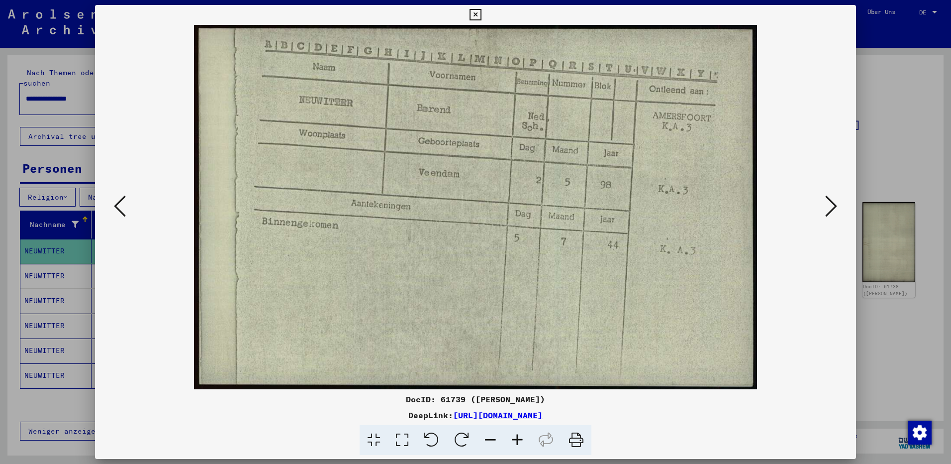
click at [482, 415] on link "[URL][DOMAIN_NAME]" at bounding box center [498, 415] width 90 height 10
